Goal: Information Seeking & Learning: Learn about a topic

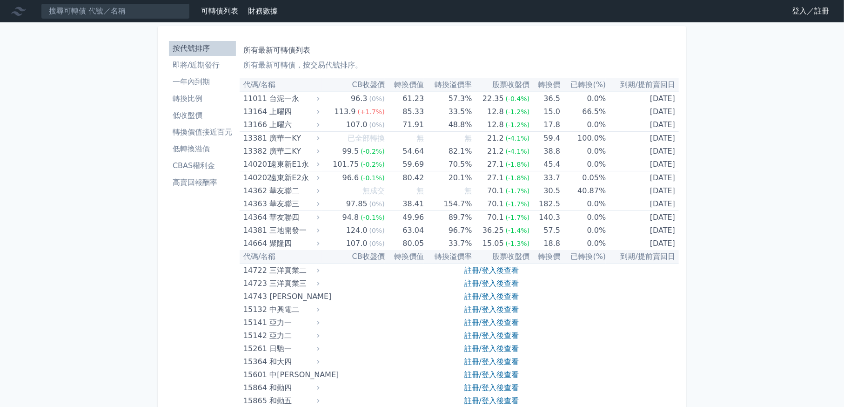
click at [811, 5] on link "登入／註冊" at bounding box center [811, 11] width 52 height 15
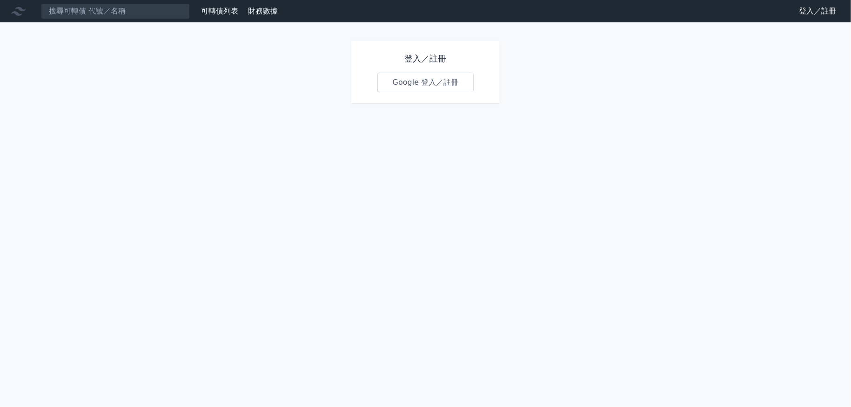
click at [412, 85] on link "Google 登入／註冊" at bounding box center [426, 83] width 97 height 20
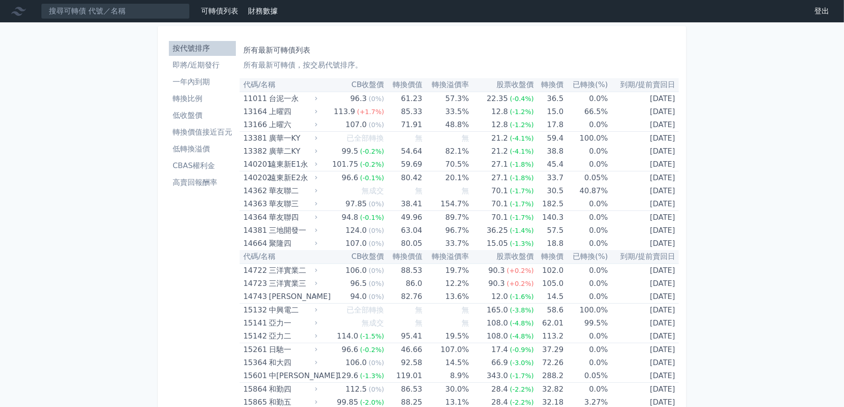
click at [200, 82] on li "一年內到期" at bounding box center [202, 81] width 67 height 11
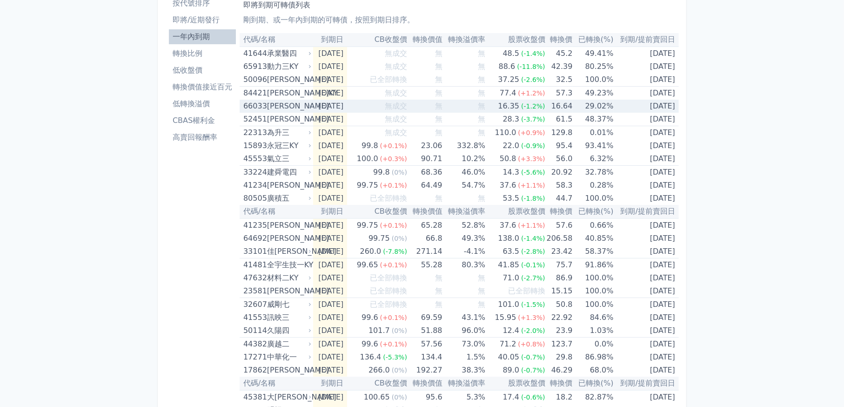
scroll to position [47, 0]
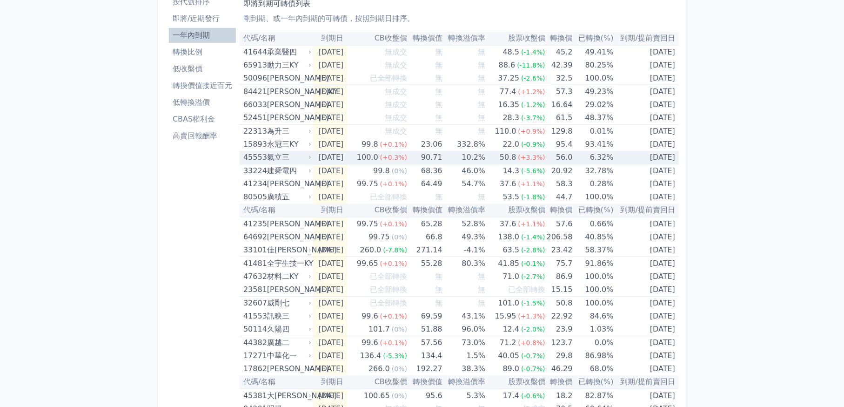
click at [604, 156] on td "6.32%" at bounding box center [593, 157] width 41 height 13
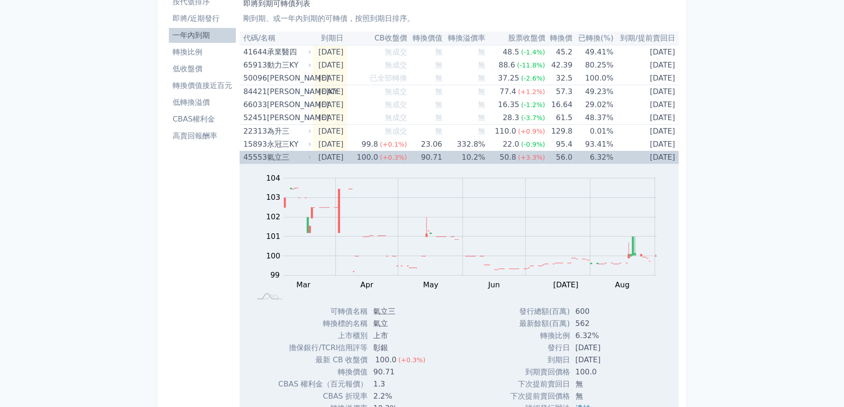
click at [604, 156] on td "6.32%" at bounding box center [593, 157] width 41 height 13
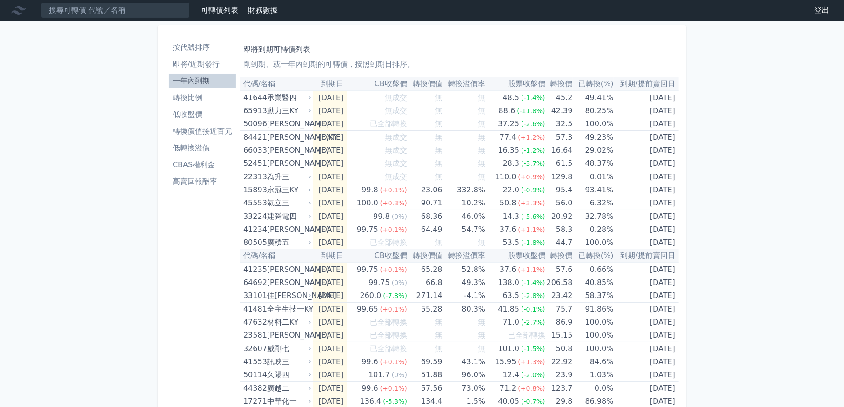
scroll to position [0, 0]
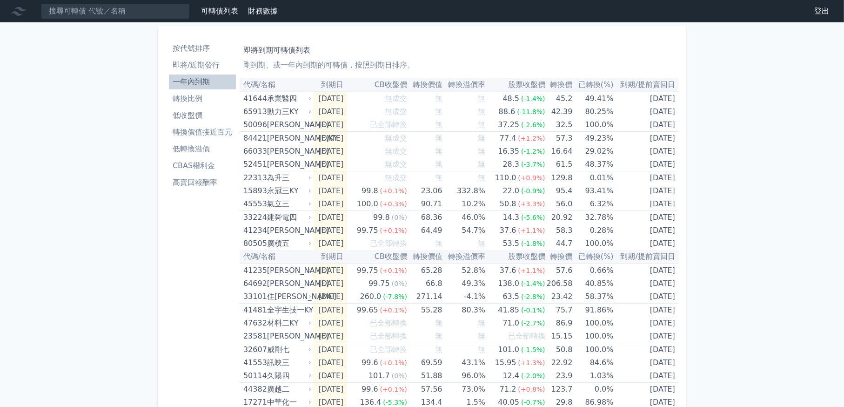
click at [206, 68] on li "即將/近期發行" at bounding box center [202, 65] width 67 height 11
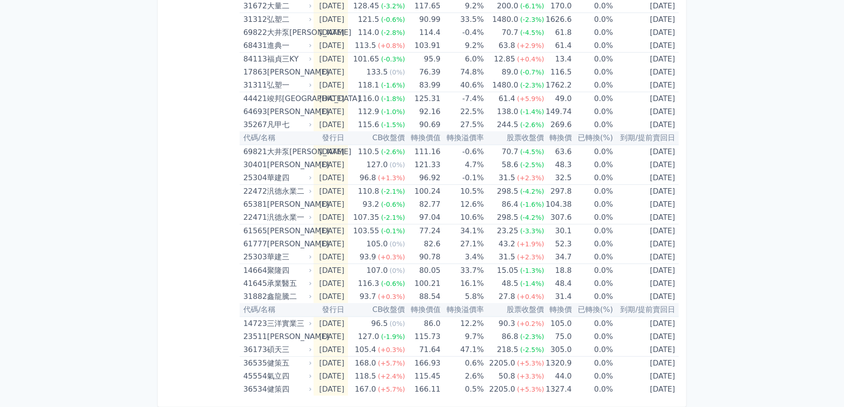
scroll to position [291, 0]
click at [289, 343] on div "碩天三" at bounding box center [288, 348] width 43 height 13
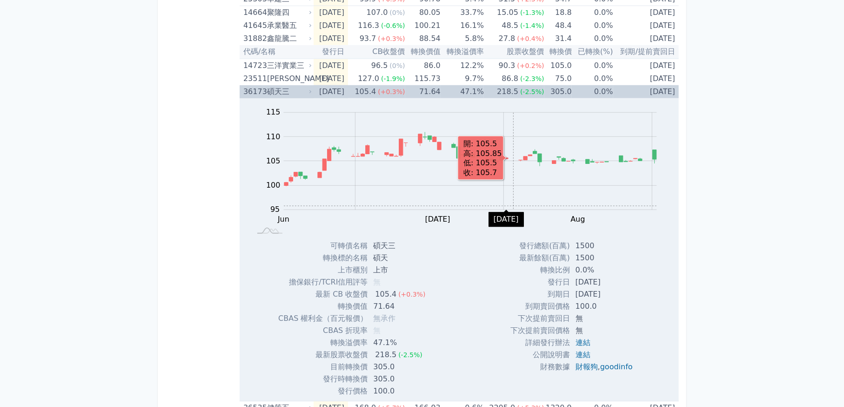
scroll to position [547, 0]
click at [305, 94] on div "碩天三" at bounding box center [288, 92] width 43 height 13
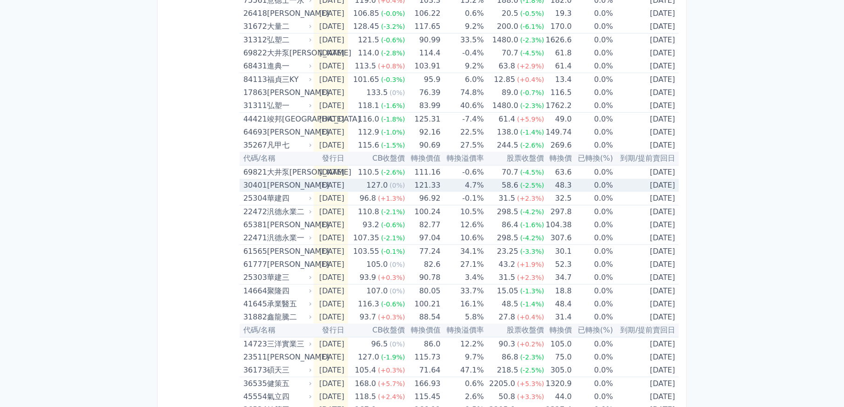
scroll to position [291, 0]
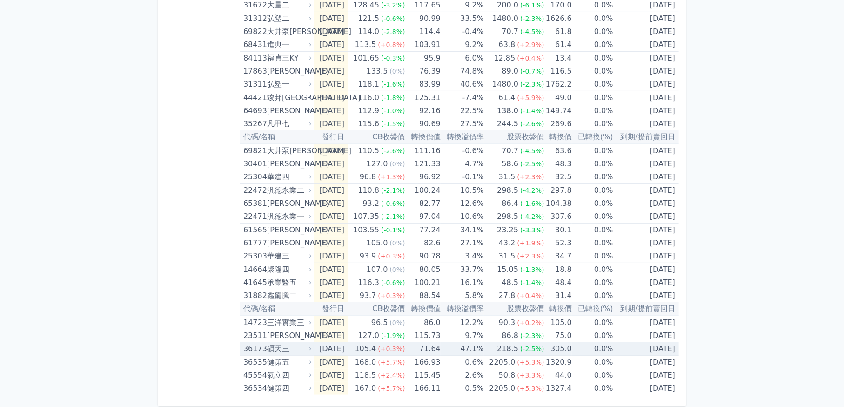
click at [289, 346] on div "碩天三" at bounding box center [288, 348] width 43 height 13
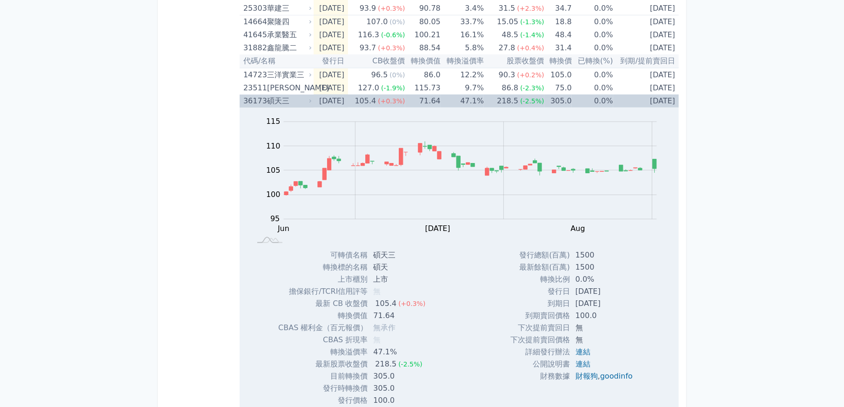
scroll to position [571, 0]
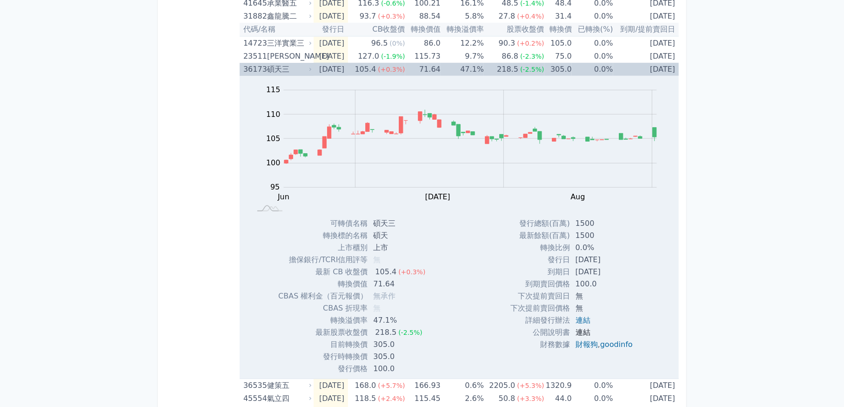
click at [579, 330] on link "連結" at bounding box center [583, 332] width 15 height 9
click at [582, 318] on link "連結" at bounding box center [583, 320] width 15 height 9
click at [584, 63] on td "0.0%" at bounding box center [592, 69] width 41 height 13
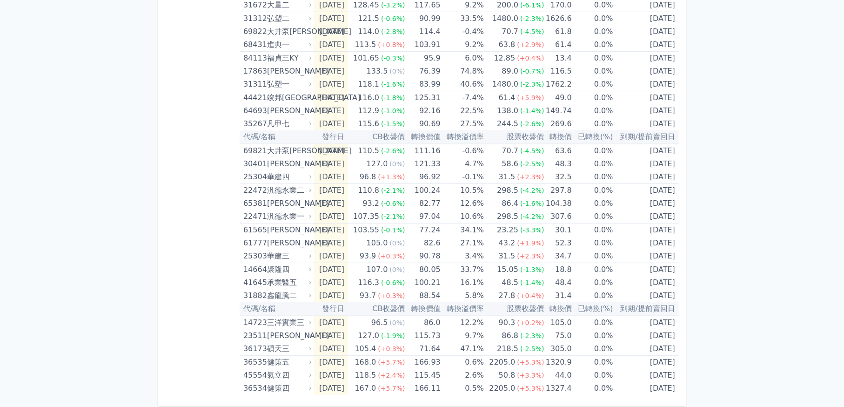
click at [103, 205] on div "可轉債列表 財務數據 可轉債列表 財務數據 登出 登出 按代號排序 即將/近期發行 一年內到期 轉換比例 低收盤價 轉換價值接近百元 低轉換溢價" at bounding box center [422, 59] width 844 height 701
